Goal: Transaction & Acquisition: Purchase product/service

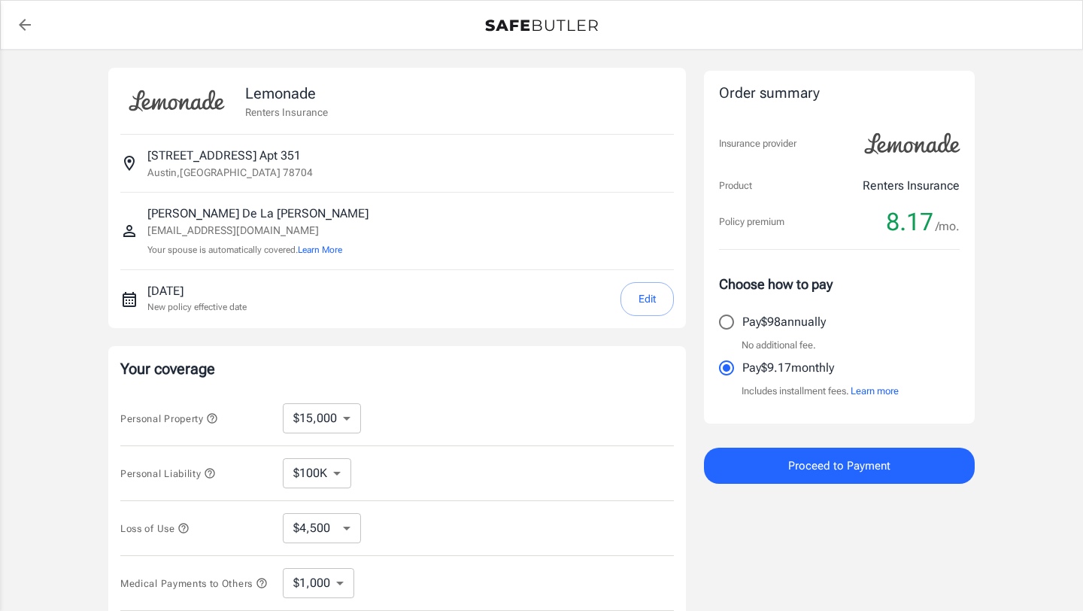
select select "15000"
select select "500"
click at [655, 299] on button "Edit" at bounding box center [646, 299] width 53 height 34
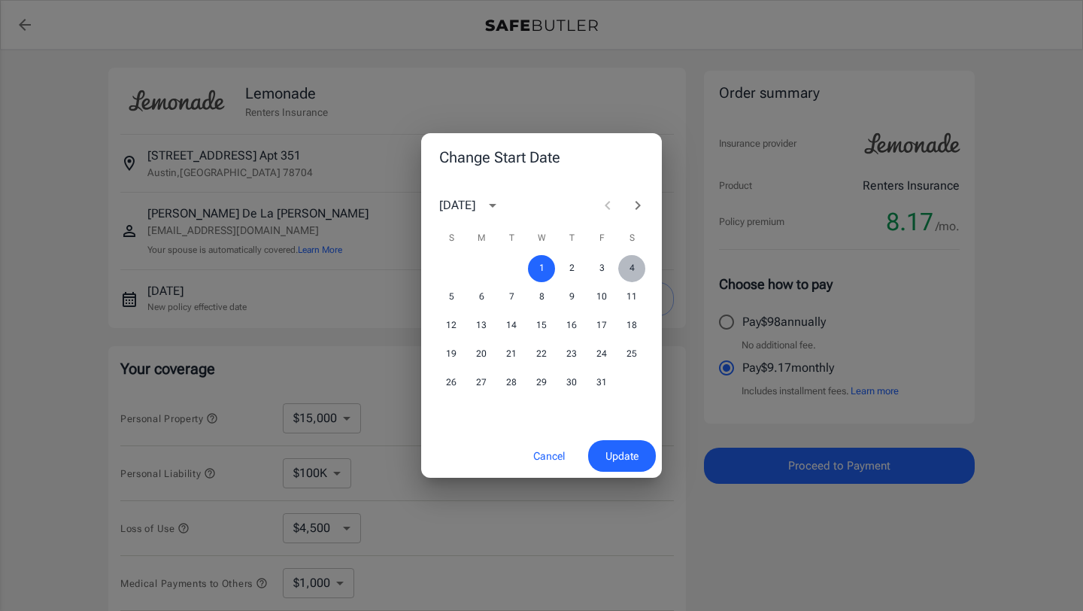
click at [628, 267] on button "4" at bounding box center [631, 268] width 27 height 27
click at [602, 447] on button "Update" at bounding box center [622, 456] width 68 height 32
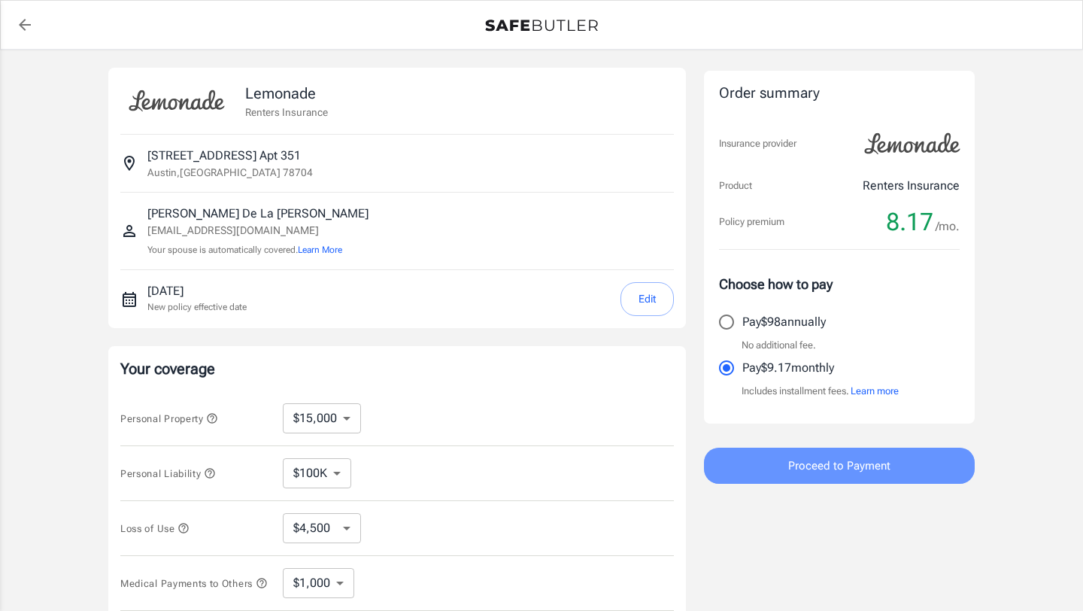
click at [893, 461] on button "Proceed to Payment" at bounding box center [839, 465] width 271 height 36
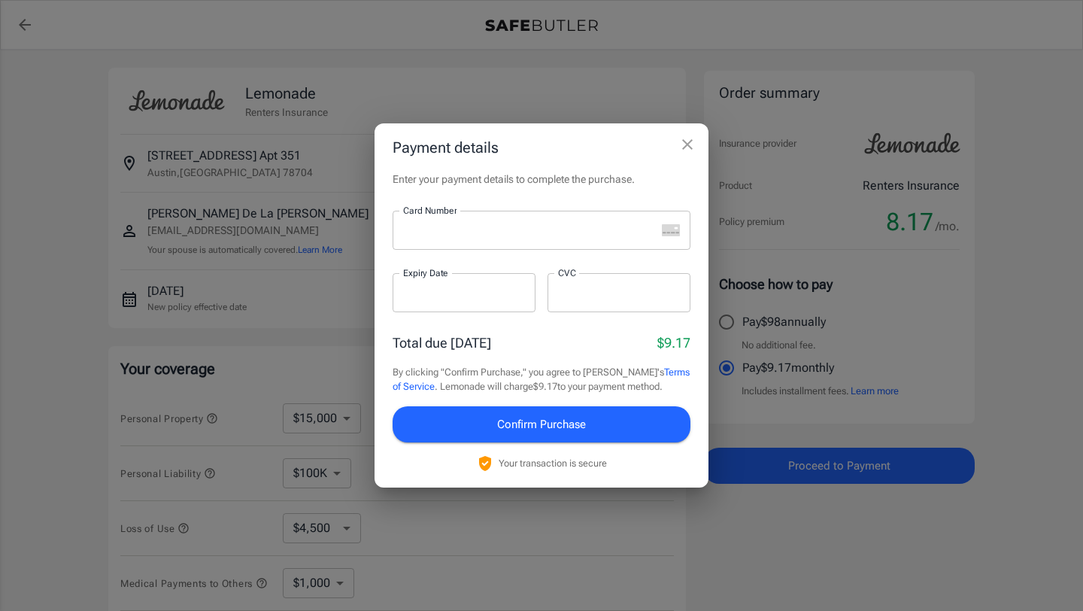
click at [612, 246] on div at bounding box center [524, 230] width 263 height 39
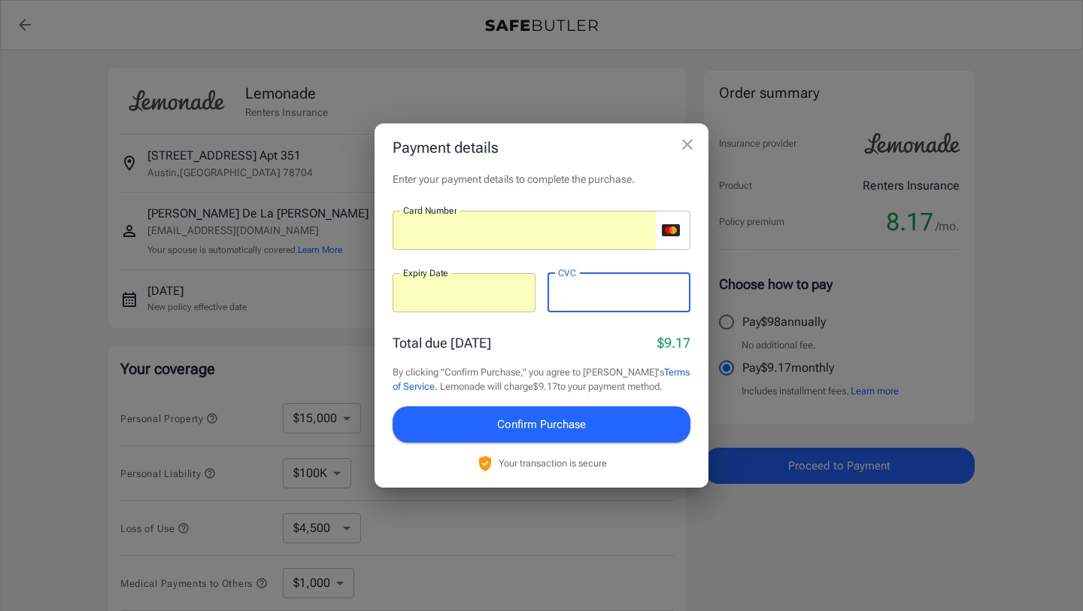
click at [594, 417] on button "Confirm Purchase" at bounding box center [542, 424] width 298 height 36
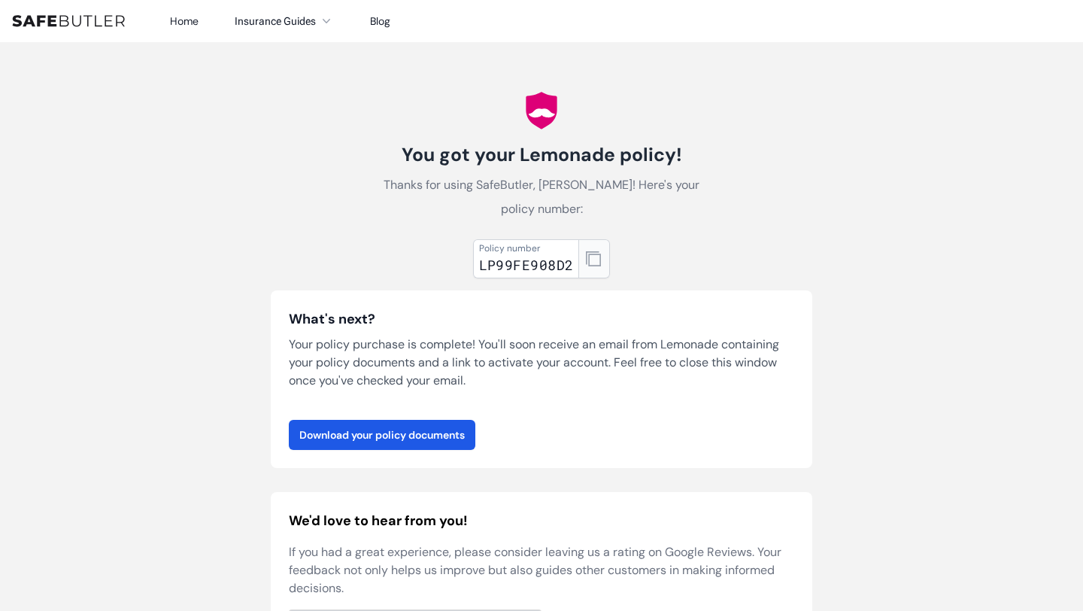
click at [600, 251] on icon "button" at bounding box center [593, 258] width 15 height 15
